Goal: Information Seeking & Learning: Learn about a topic

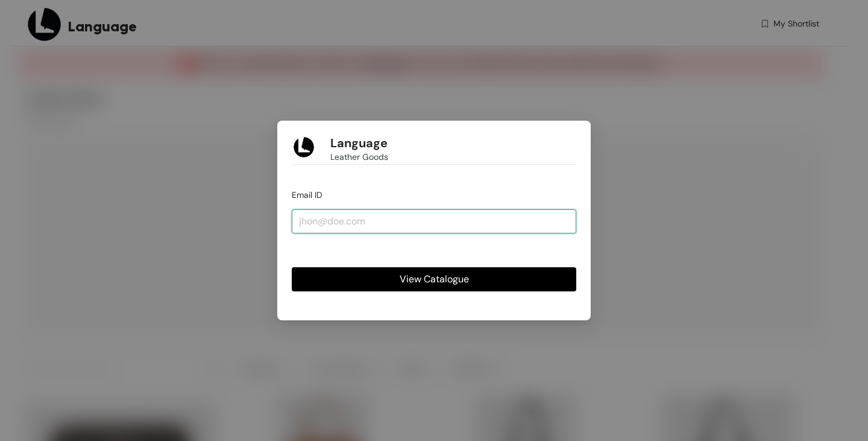
click at [437, 223] on input "email" at bounding box center [434, 221] width 285 height 24
type input "[EMAIL_ADDRESS][DOMAIN_NAME]"
click at [402, 291] on button "View Catalogue" at bounding box center [434, 279] width 285 height 24
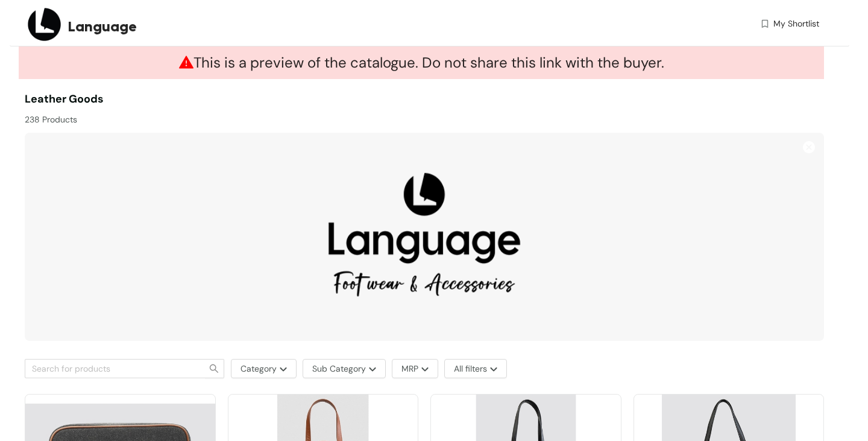
click at [429, 233] on span "View Catalogue" at bounding box center [436, 231] width 14 height 3
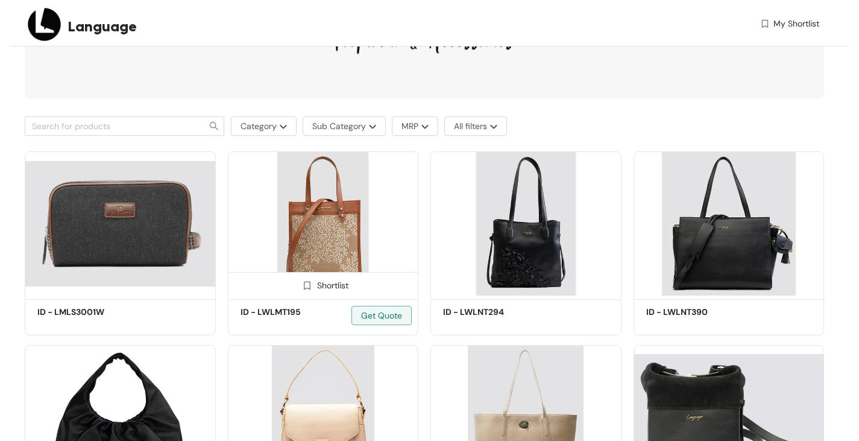
scroll to position [241, 0]
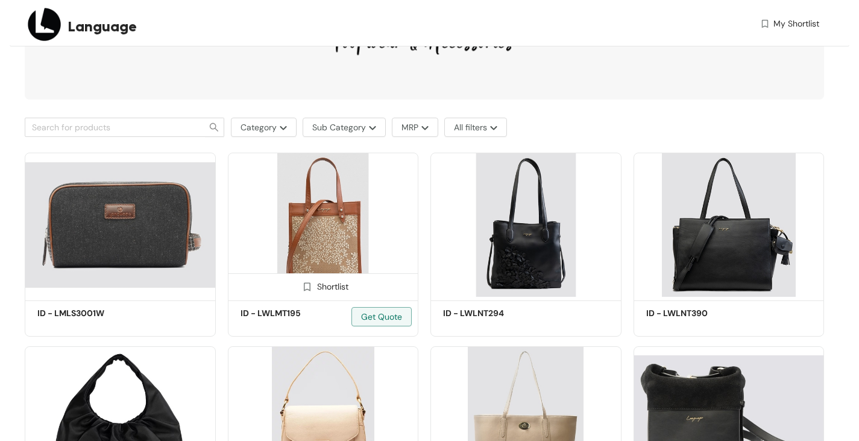
click at [353, 235] on img at bounding box center [323, 225] width 191 height 144
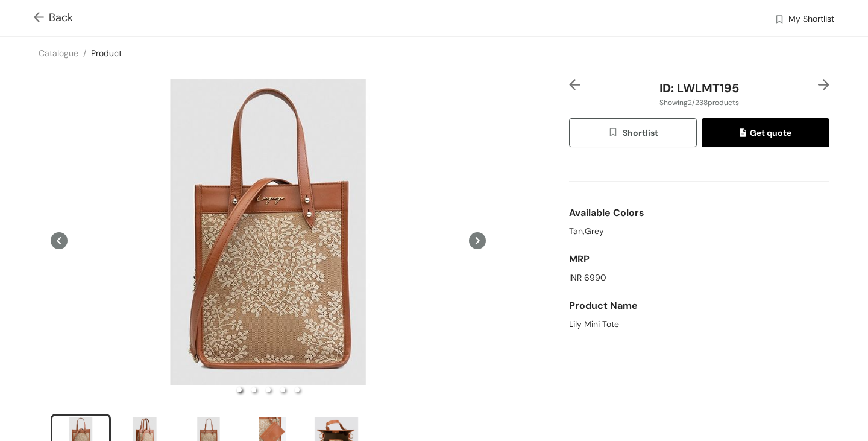
click at [39, 11] on span at bounding box center [41, 17] width 15 height 14
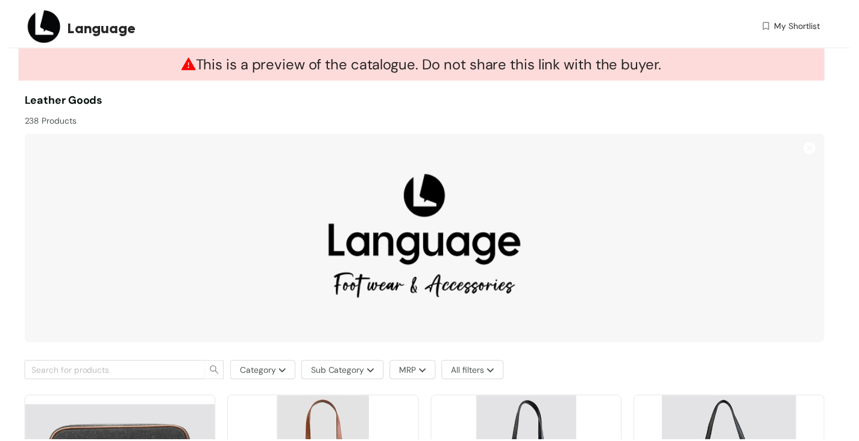
scroll to position [241, 0]
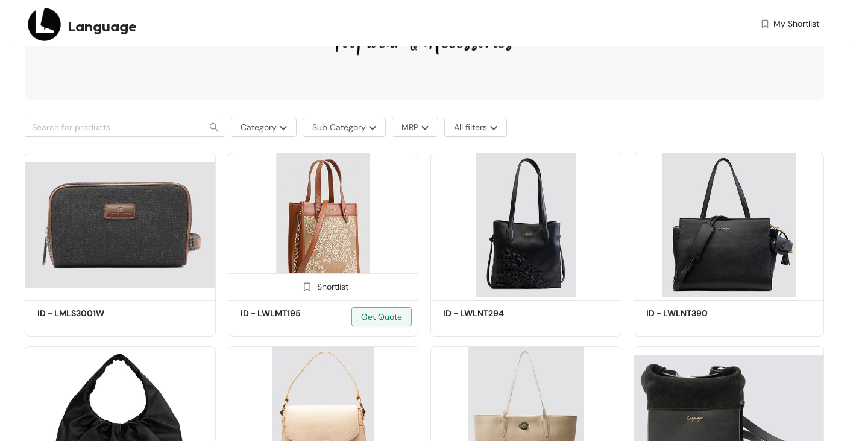
click at [356, 229] on img at bounding box center [323, 225] width 191 height 144
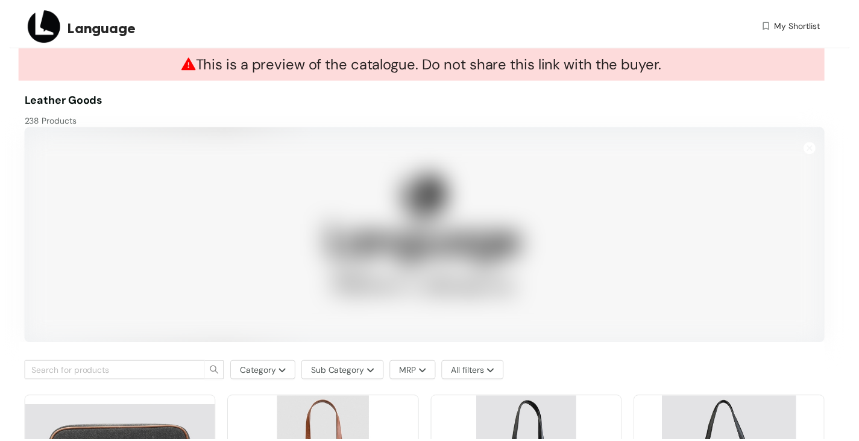
scroll to position [241, 0]
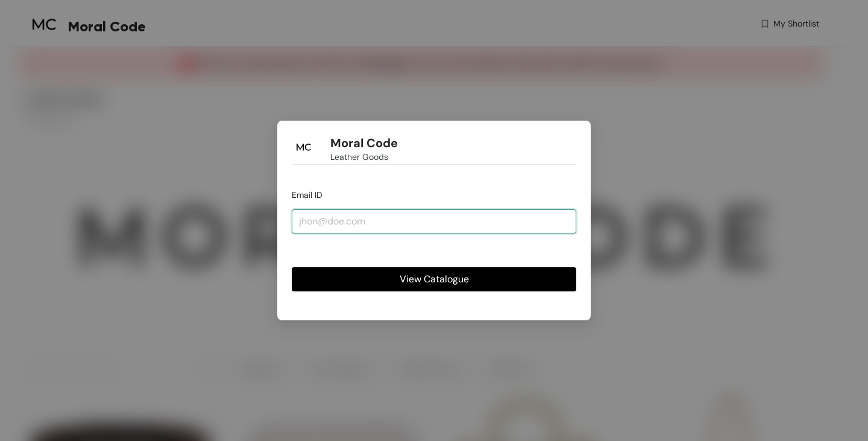
click at [424, 226] on input "email" at bounding box center [434, 221] width 285 height 24
type input "[EMAIL_ADDRESS][DOMAIN_NAME]"
click at [430, 276] on span "View Catalogue" at bounding box center [434, 278] width 69 height 15
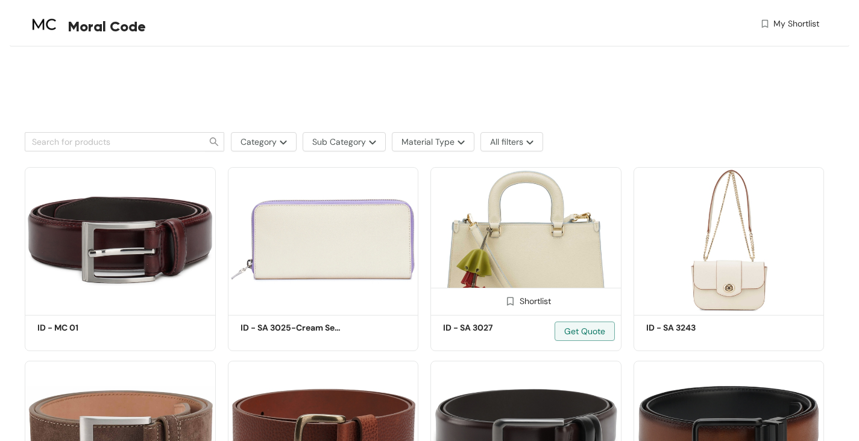
scroll to position [241, 0]
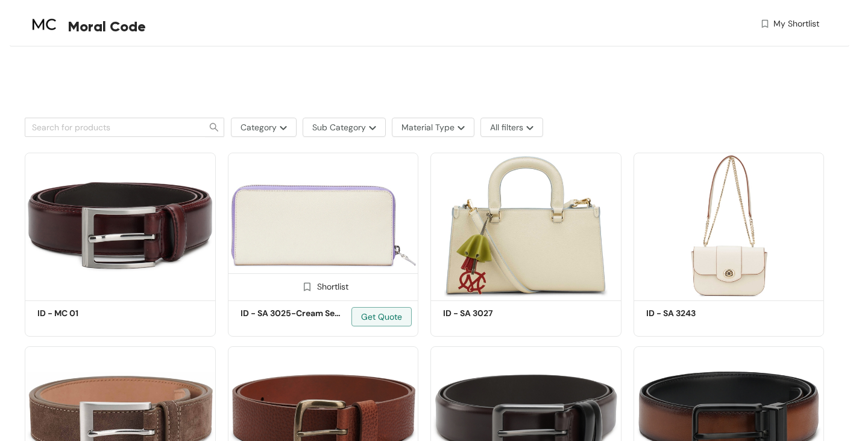
click at [383, 226] on img at bounding box center [323, 225] width 191 height 144
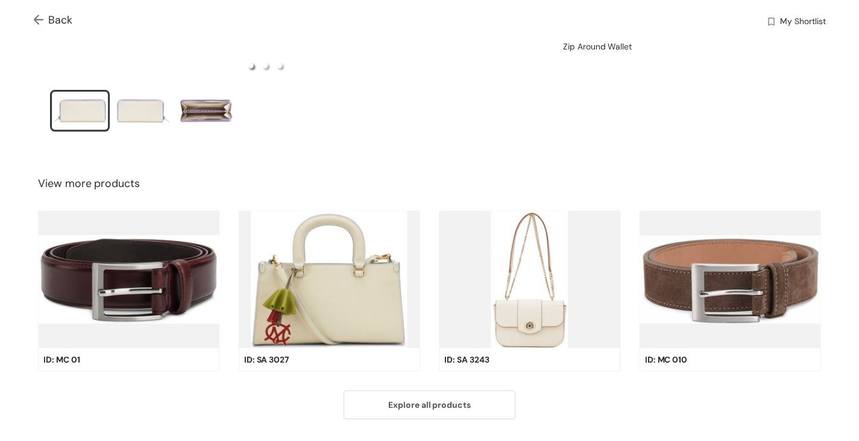
scroll to position [299, 0]
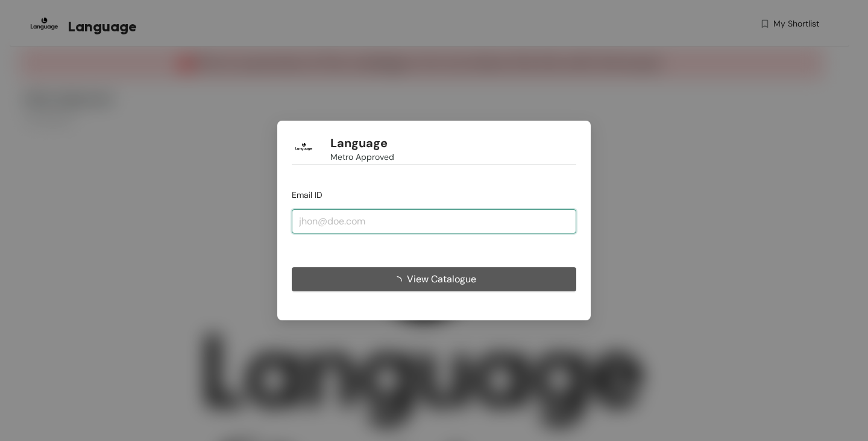
click at [437, 228] on input "email" at bounding box center [434, 221] width 285 height 24
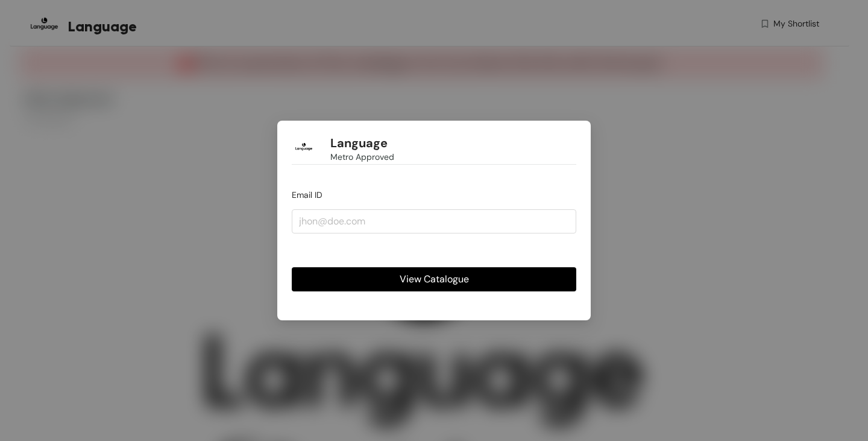
click at [400, 275] on span "View Catalogue" at bounding box center [434, 278] width 69 height 15
click at [410, 221] on input "email" at bounding box center [434, 221] width 285 height 24
type input "[EMAIL_ADDRESS][DOMAIN_NAME]"
click at [395, 283] on button "View Catalogue" at bounding box center [434, 279] width 285 height 24
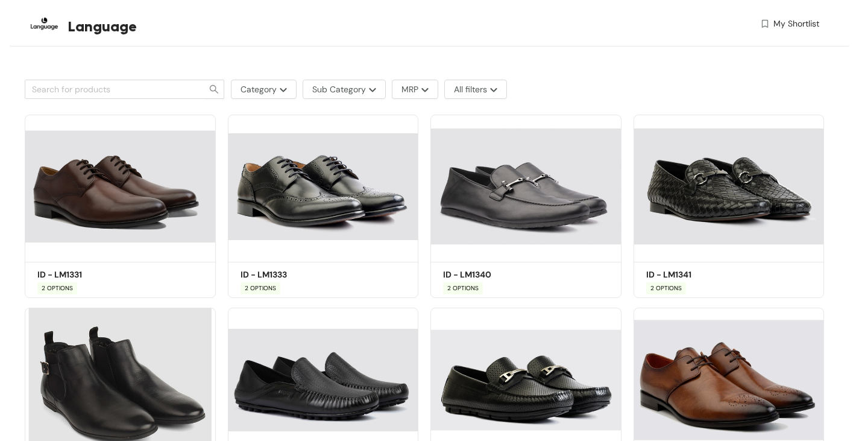
scroll to position [543, 0]
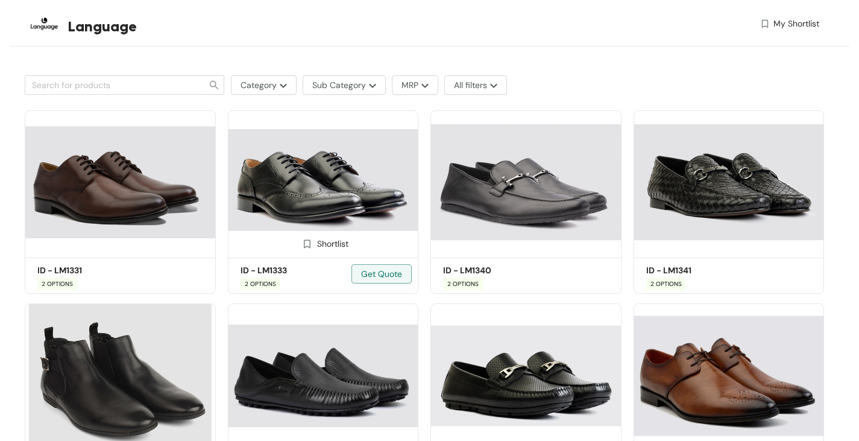
click at [318, 188] on img at bounding box center [323, 182] width 191 height 144
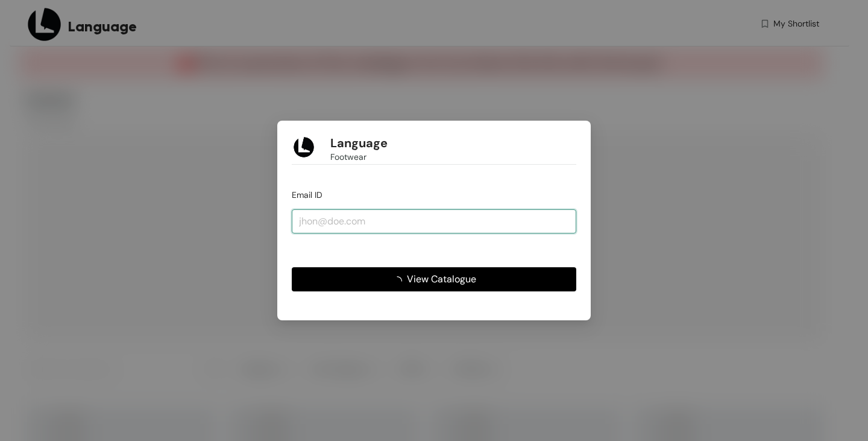
click at [491, 217] on input "email" at bounding box center [434, 221] width 285 height 24
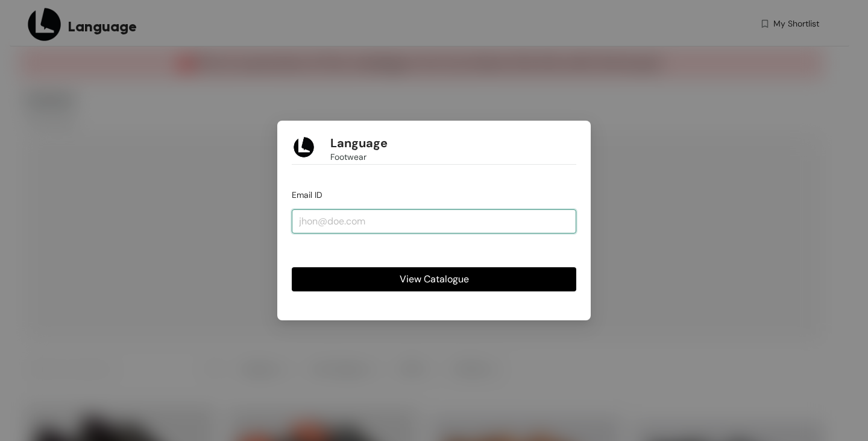
type input "[EMAIL_ADDRESS][DOMAIN_NAME]"
click at [410, 276] on span "View Catalogue" at bounding box center [434, 278] width 69 height 15
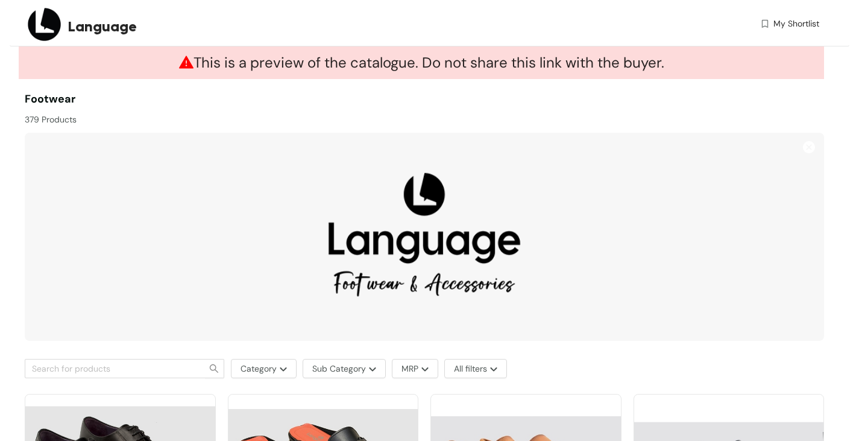
scroll to position [302, 0]
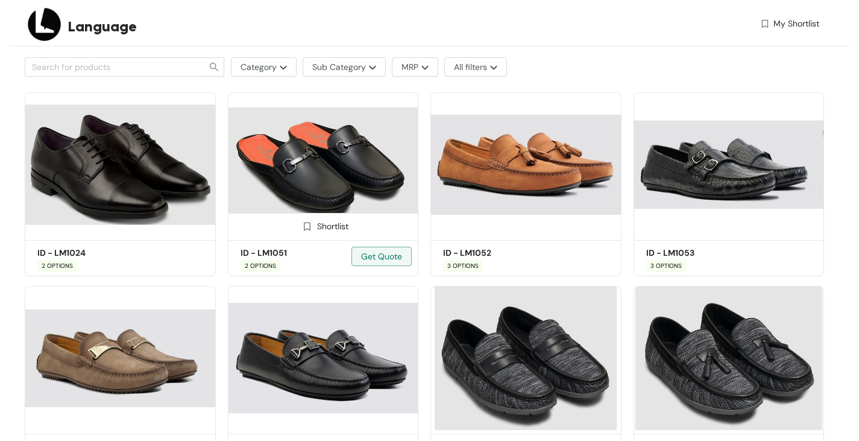
click at [383, 169] on img at bounding box center [323, 164] width 191 height 144
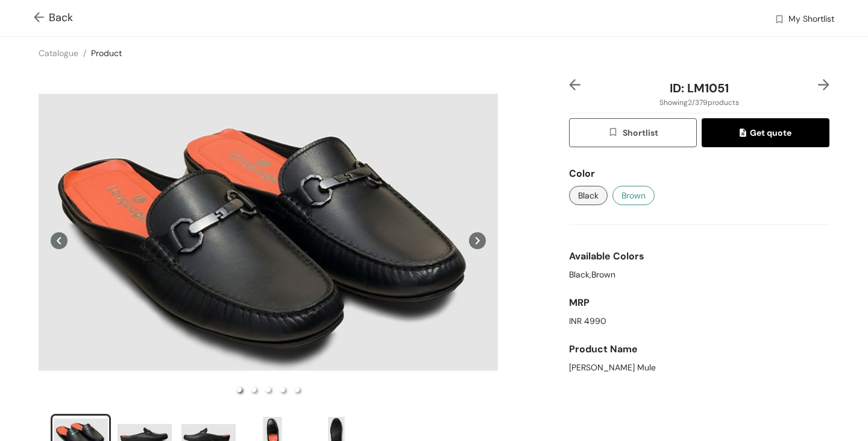
click at [613, 187] on button "Brown" at bounding box center [634, 195] width 42 height 19
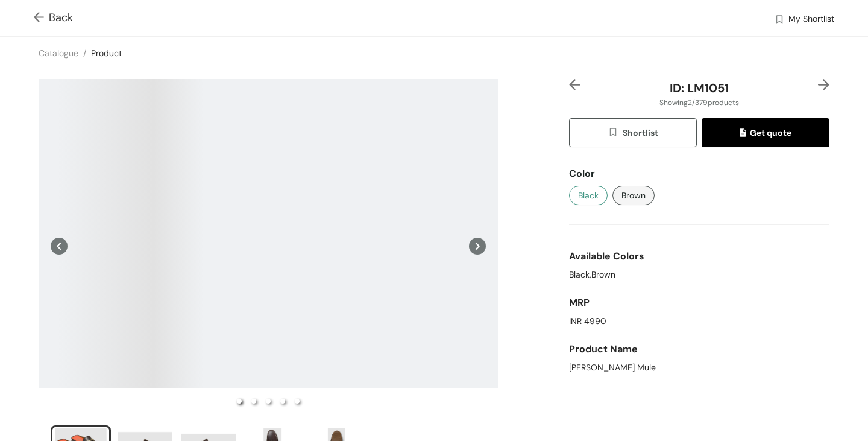
click at [578, 193] on span "Black" at bounding box center [588, 195] width 21 height 13
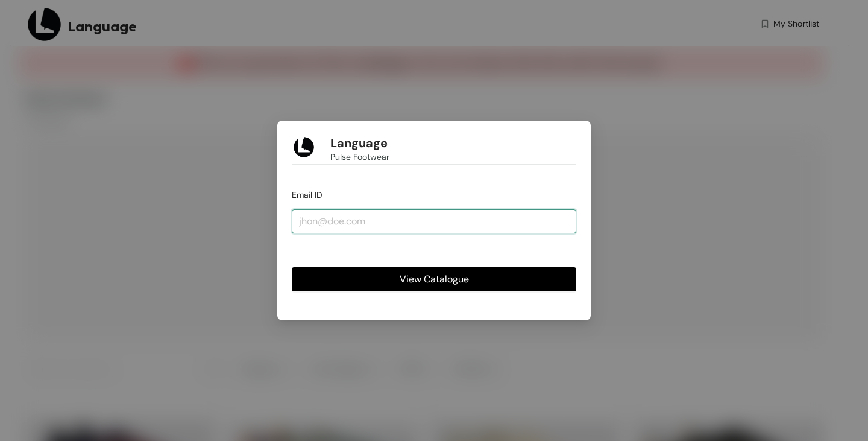
click at [422, 225] on input "email" at bounding box center [434, 221] width 285 height 24
type input "[EMAIL_ADDRESS][DOMAIN_NAME]"
click at [422, 274] on span "View Catalogue" at bounding box center [434, 278] width 69 height 15
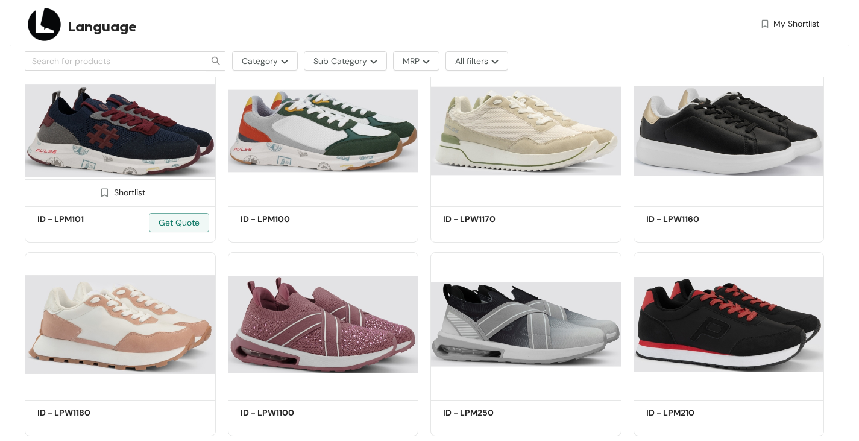
scroll to position [302, 0]
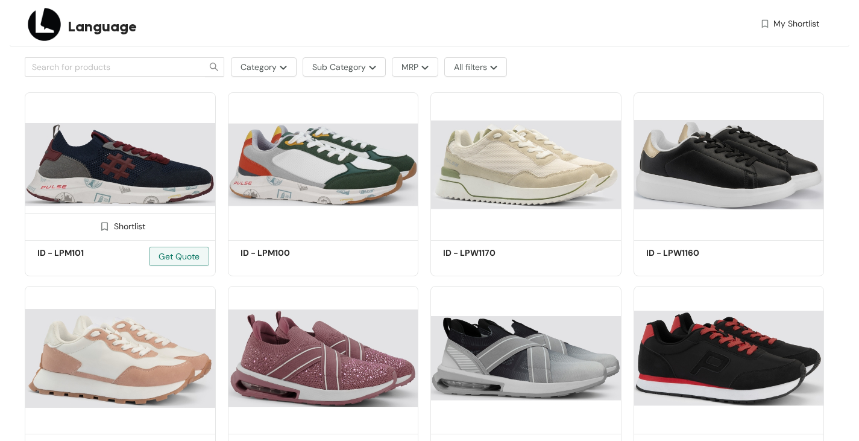
click at [157, 176] on img at bounding box center [120, 164] width 191 height 144
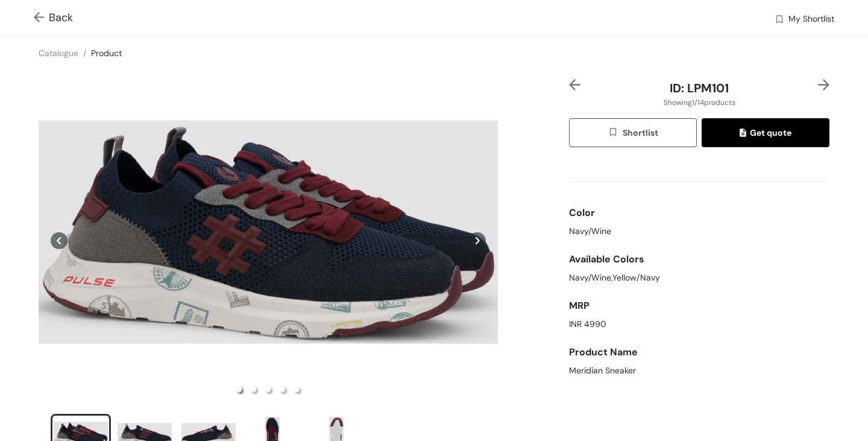
click at [36, 11] on span at bounding box center [41, 17] width 15 height 14
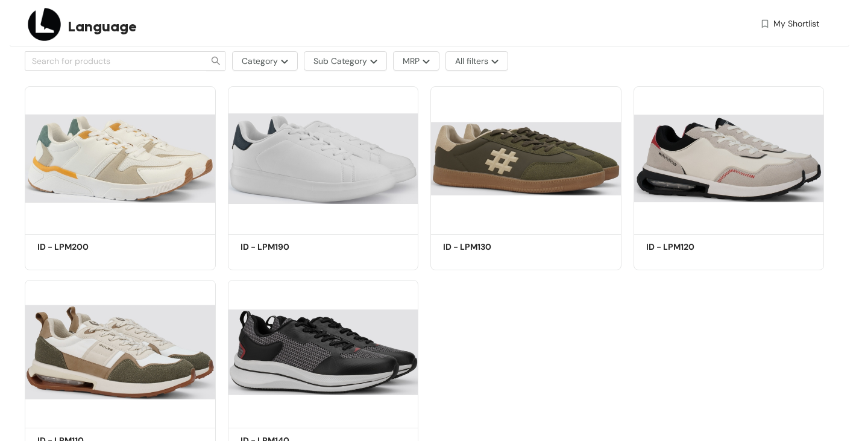
scroll to position [724, 0]
